Goal: Communication & Community: Answer question/provide support

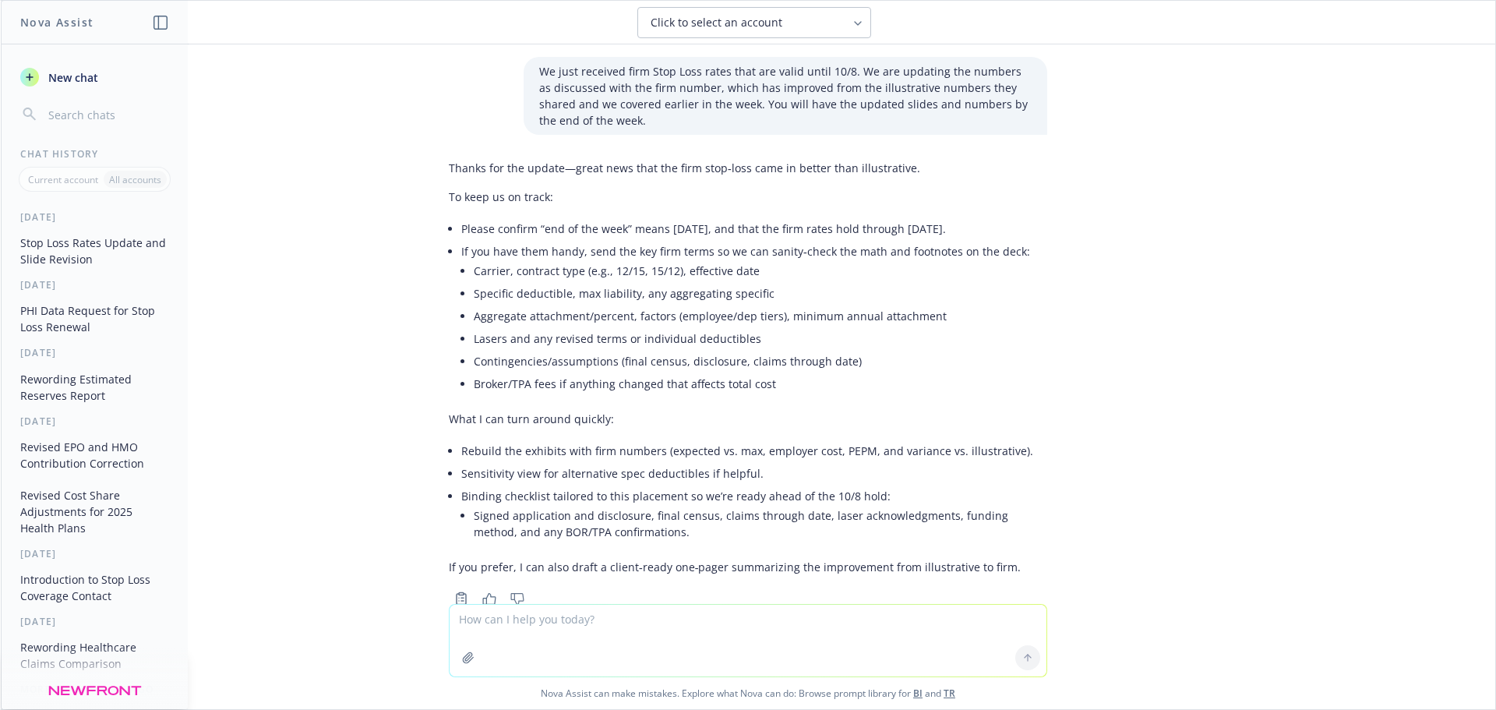
scroll to position [505, 0]
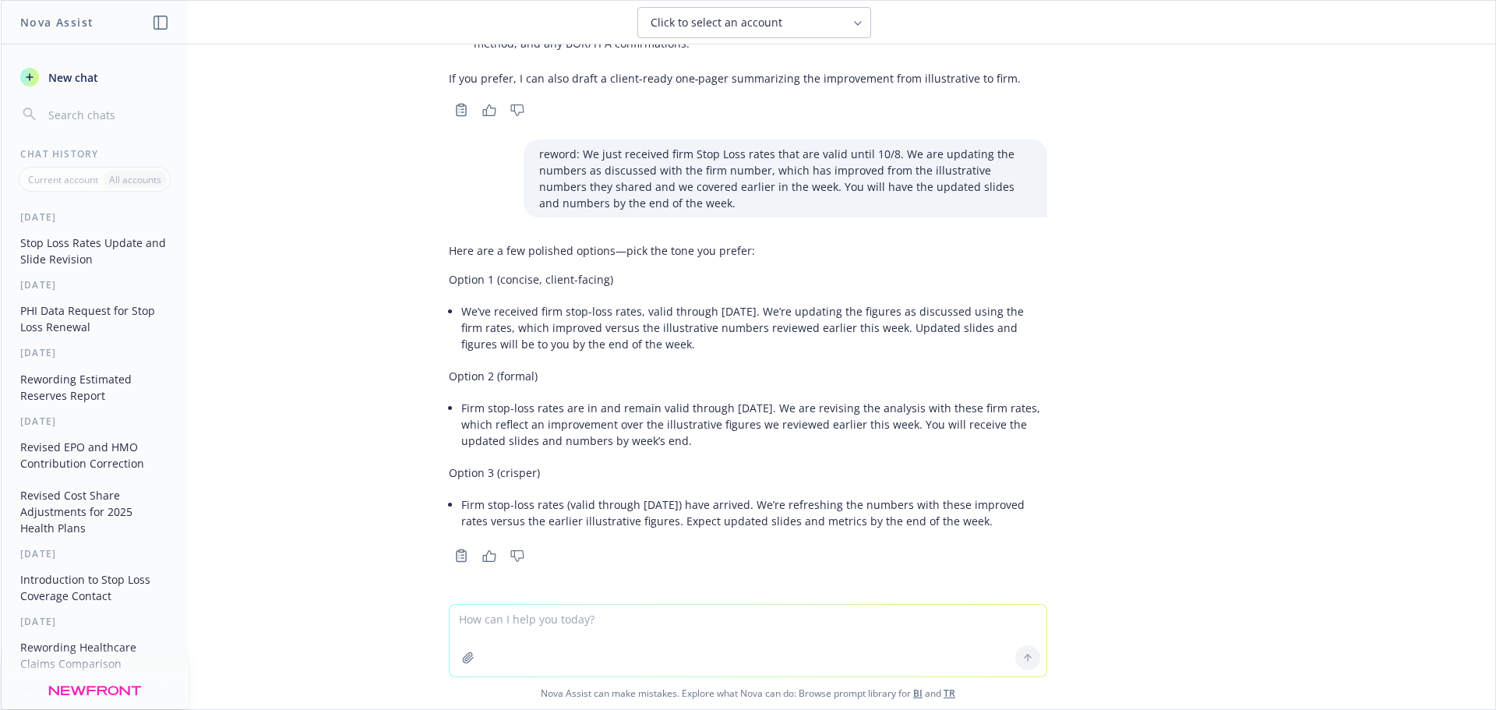
click at [502, 614] on textarea at bounding box center [748, 641] width 597 height 72
click at [514, 625] on textarea "reword:" at bounding box center [748, 639] width 597 height 73
paste textarea "Horizon received payments on five members, totaling $406K, for claims paid unde…"
type textarea "reword:Horizon received payments on five members, totaling $406K, for claims pa…"
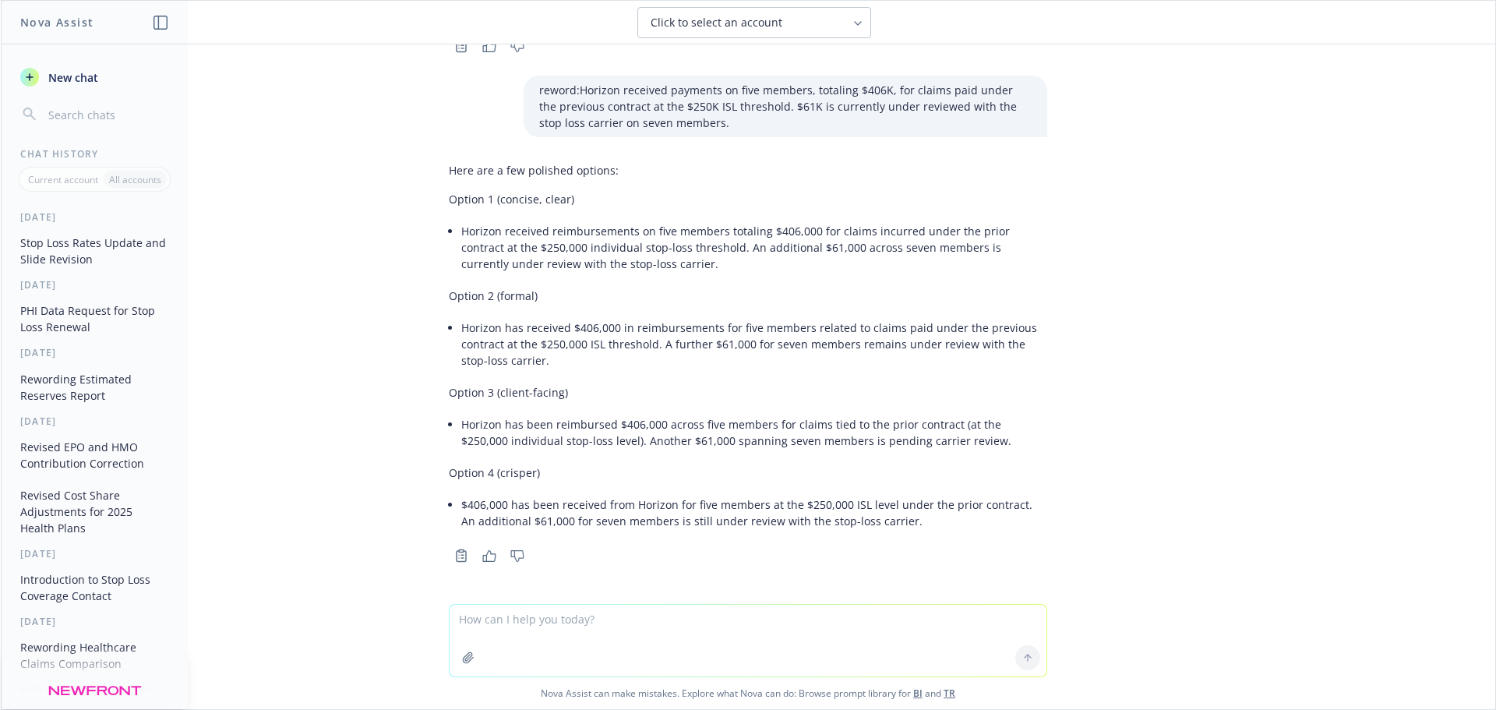
scroll to position [1015, 0]
click at [520, 342] on li "Horizon has received $406,000 in reimbursements for five members related to cla…" at bounding box center [754, 343] width 586 height 55
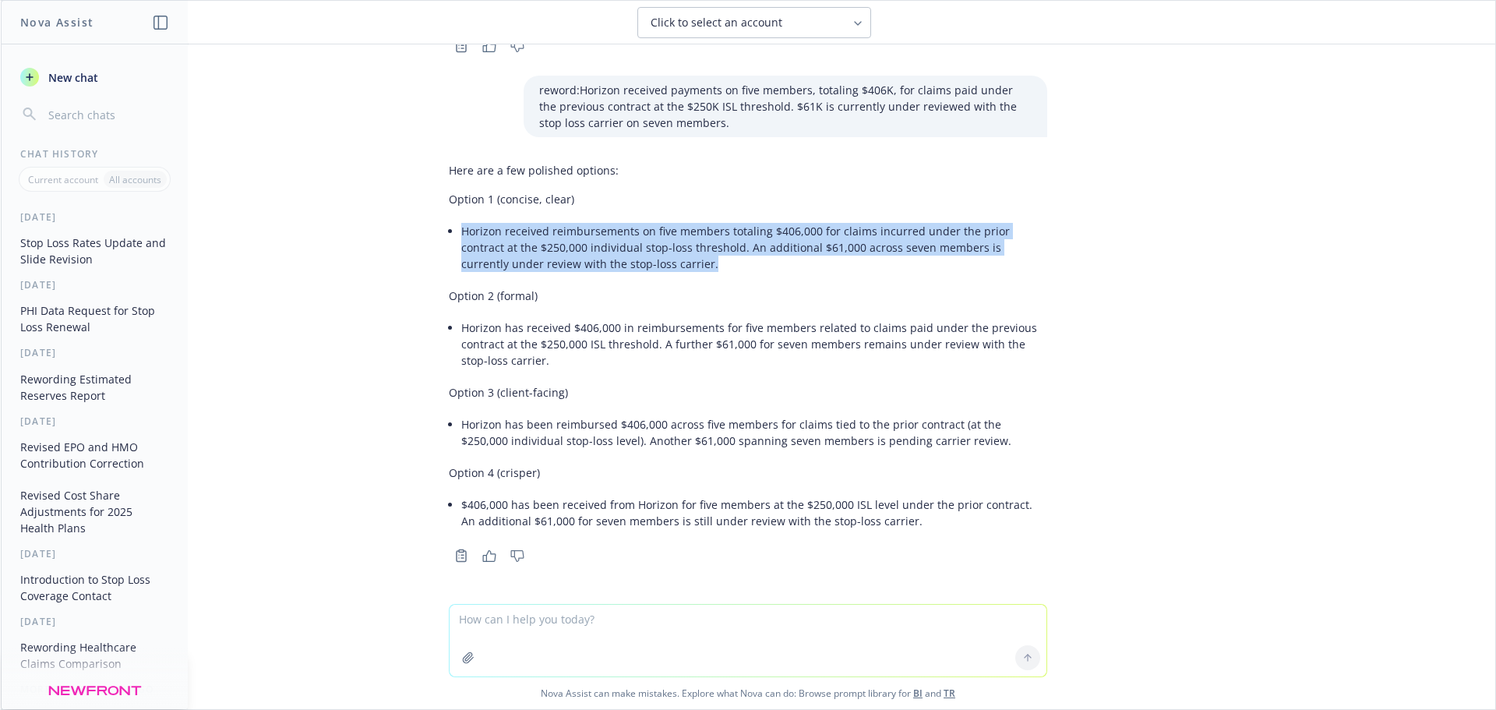
drag, startPoint x: 450, startPoint y: 230, endPoint x: 628, endPoint y: 260, distance: 180.3
click at [628, 260] on li "Horizon received reimbursements on five members totaling $406,000 for claims in…" at bounding box center [754, 247] width 586 height 55
copy li "Horizon received reimbursements on five members totaling $406,000 for claims in…"
drag, startPoint x: 1125, startPoint y: 171, endPoint x: 1094, endPoint y: 182, distance: 34.0
click at [1125, 171] on div "We just received firm Stop Loss rates that are valid until 10/8. We are updatin…" at bounding box center [748, 324] width 1495 height 560
